Goal: Find specific page/section: Find specific page/section

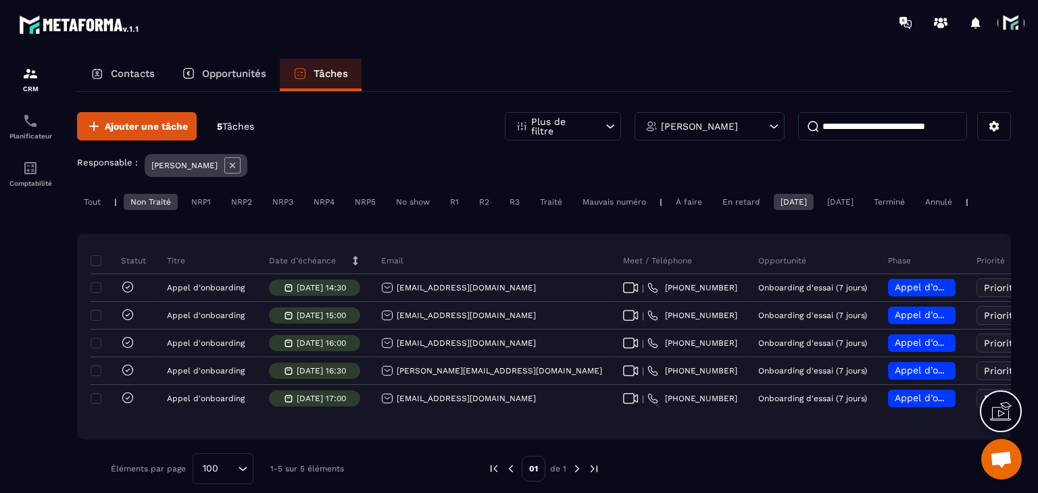
click at [847, 198] on div "[DATE]" at bounding box center [840, 202] width 40 height 16
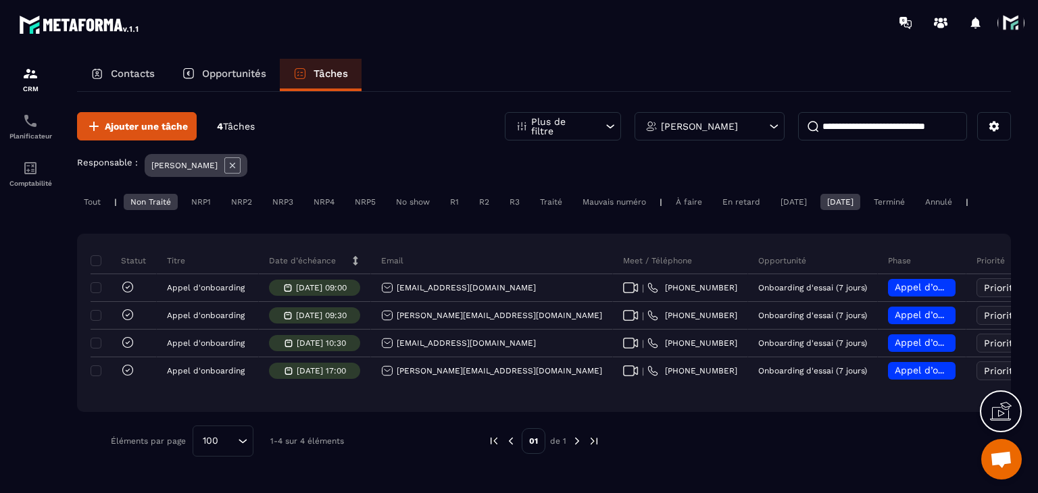
click at [918, 196] on div "[DATE]" at bounding box center [938, 202] width 41 height 16
